Goal: Task Accomplishment & Management: Manage account settings

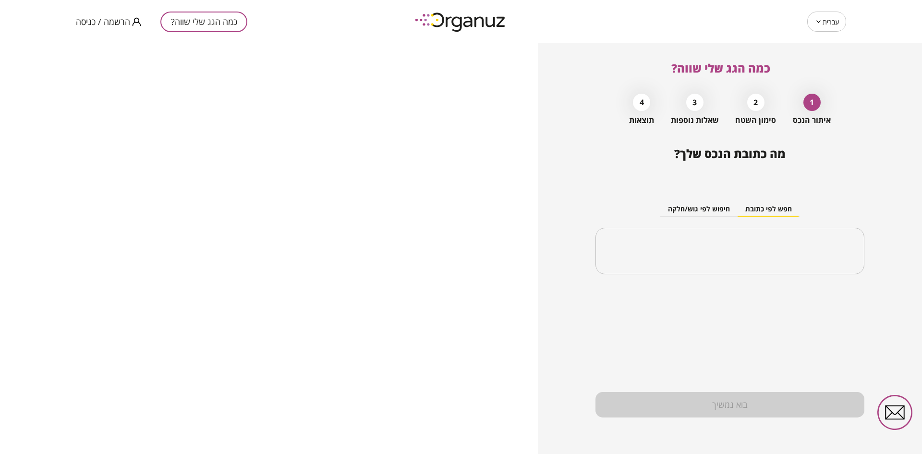
click at [108, 23] on span "הרשמה / כניסה" at bounding box center [103, 22] width 54 height 10
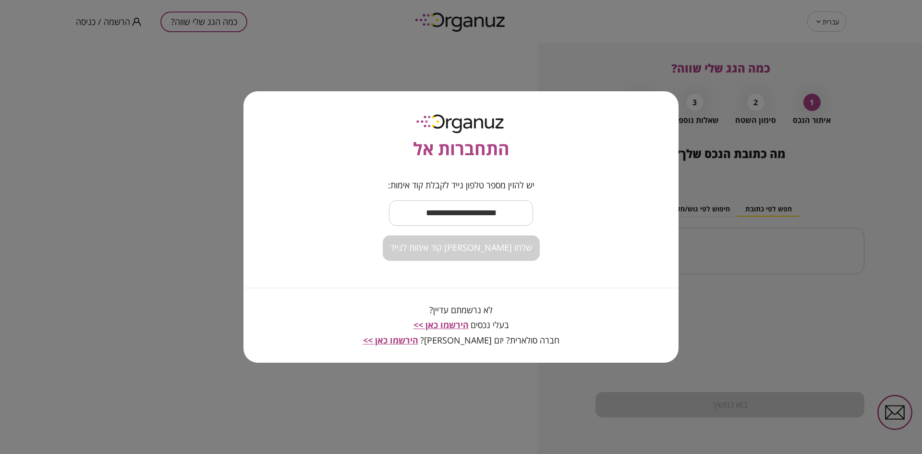
click at [474, 207] on input "text" at bounding box center [461, 213] width 144 height 28
type input "**********"
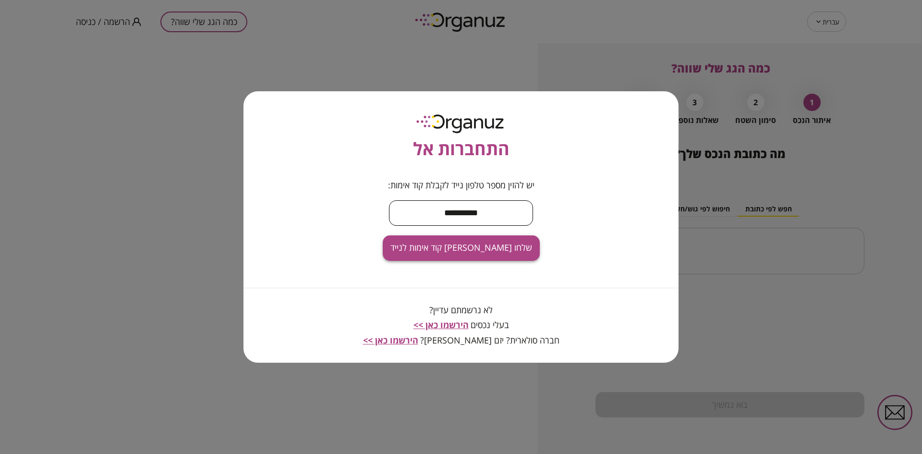
click at [481, 244] on span "שלחו [PERSON_NAME] קוד אימות לנייד" at bounding box center [461, 247] width 142 height 11
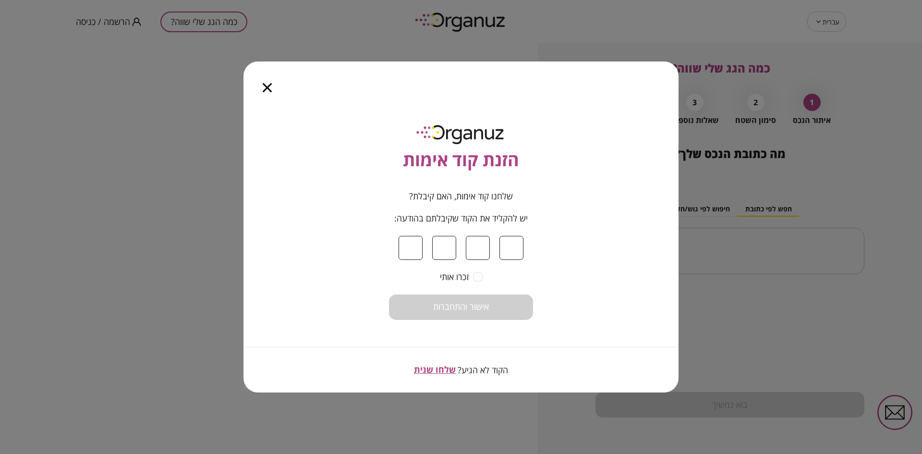
type input "*"
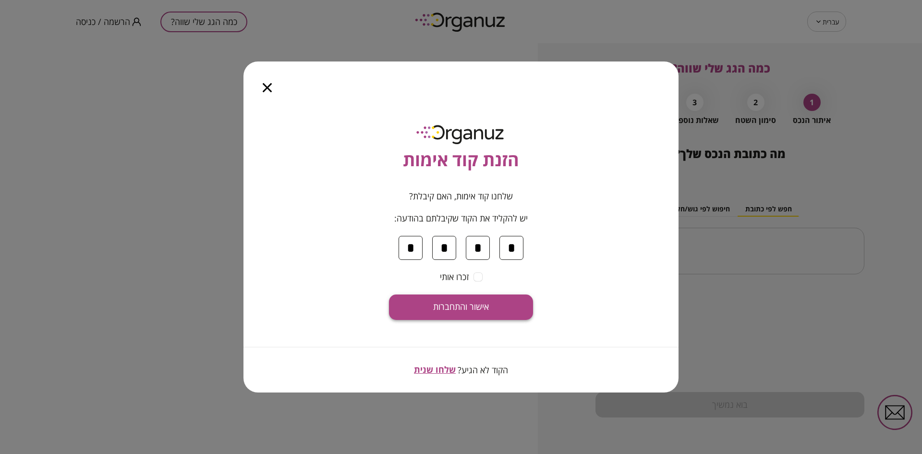
type input "*"
click at [480, 303] on span "אישור והתחברות" at bounding box center [461, 306] width 56 height 11
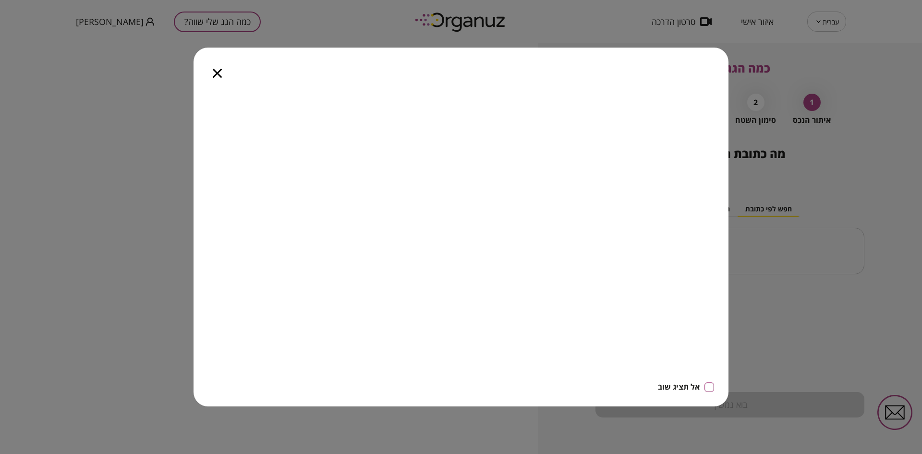
click at [216, 76] on icon "button" at bounding box center [217, 73] width 9 height 9
